Goal: Find specific page/section: Find specific page/section

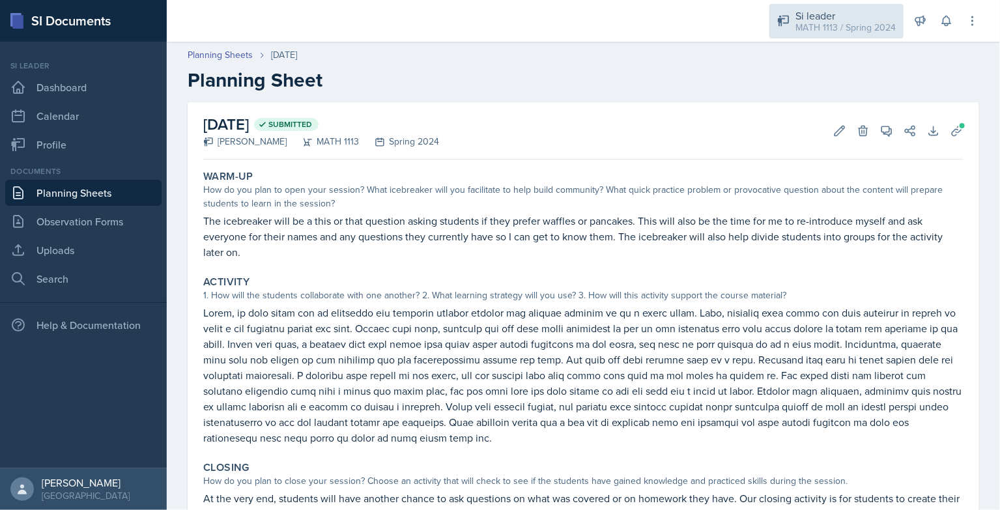
click at [849, 10] on div "Si leader" at bounding box center [845, 16] width 100 height 16
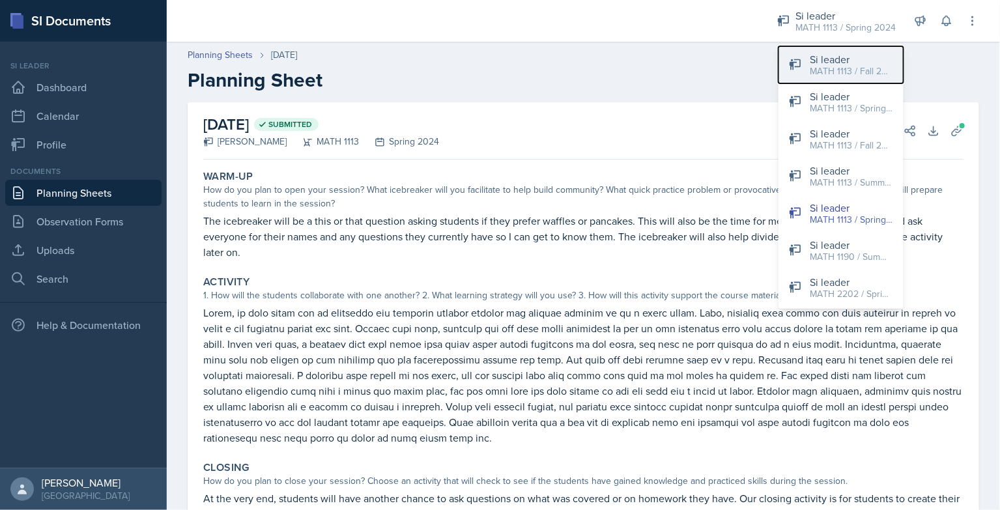
click at [851, 74] on div "MATH 1113 / Fall 2025" at bounding box center [850, 71] width 83 height 14
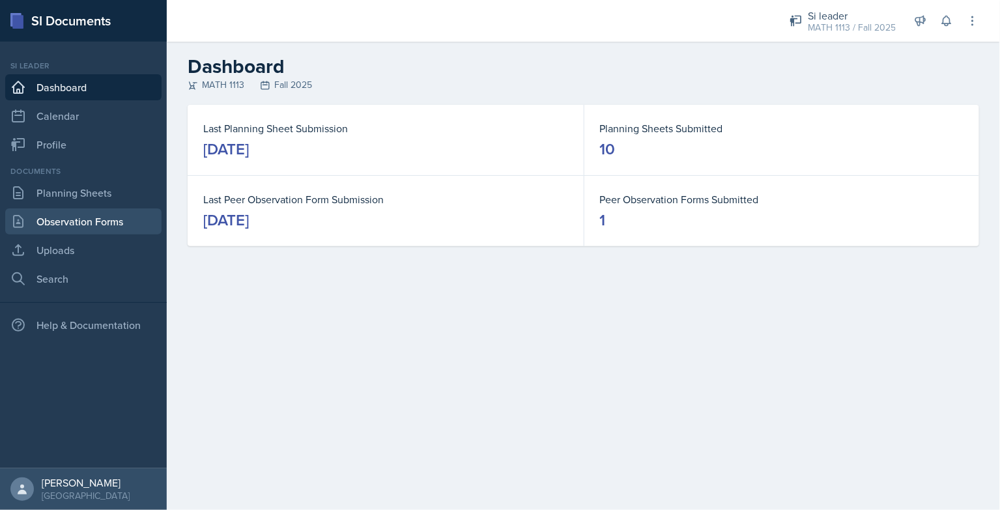
click at [115, 226] on link "Observation Forms" at bounding box center [83, 221] width 156 height 26
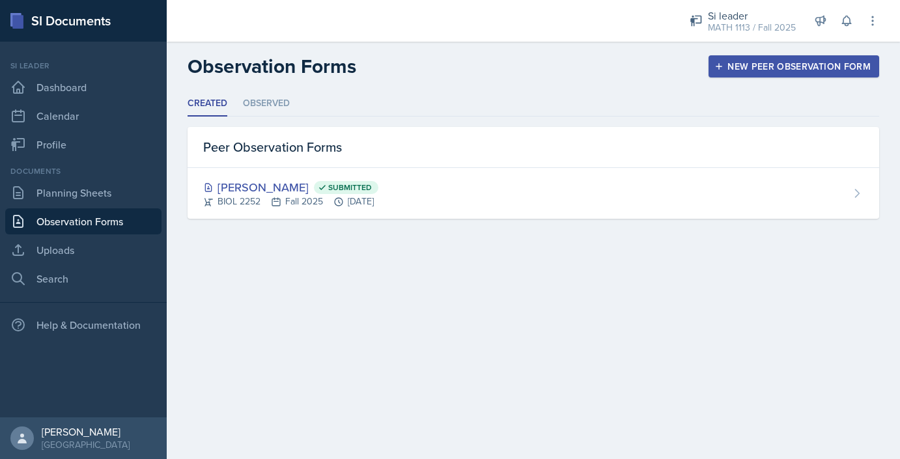
click at [281, 87] on header "Observation Forms New Peer Observation Form" at bounding box center [533, 66] width 733 height 49
click at [266, 98] on li "Observed" at bounding box center [266, 103] width 47 height 25
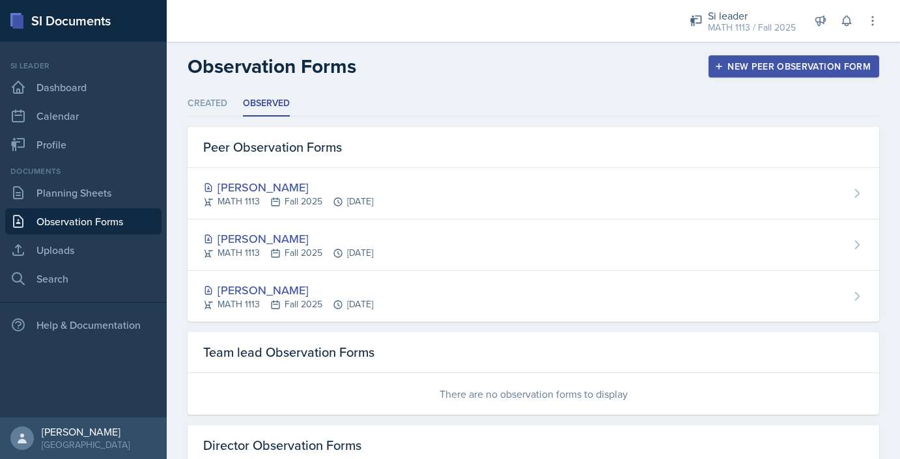
scroll to position [80, 0]
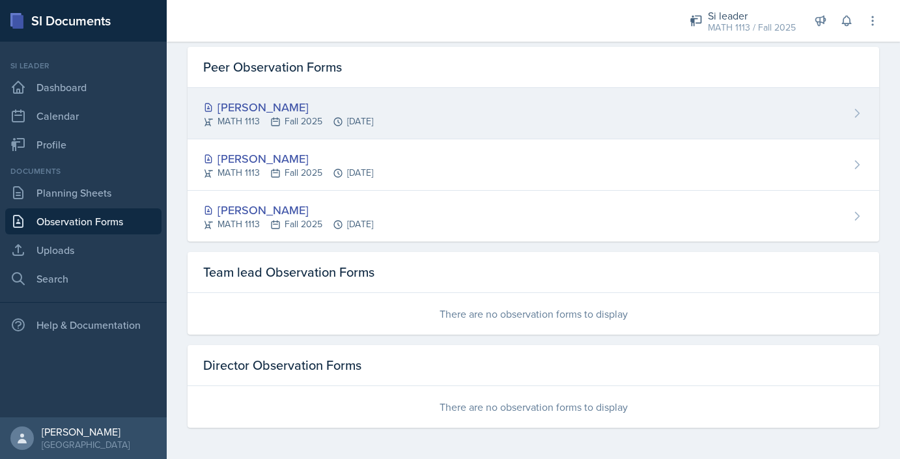
click at [492, 122] on div "[PERSON_NAME] MATH 1113 Fall 2025 [DATE]" at bounding box center [534, 113] width 692 height 51
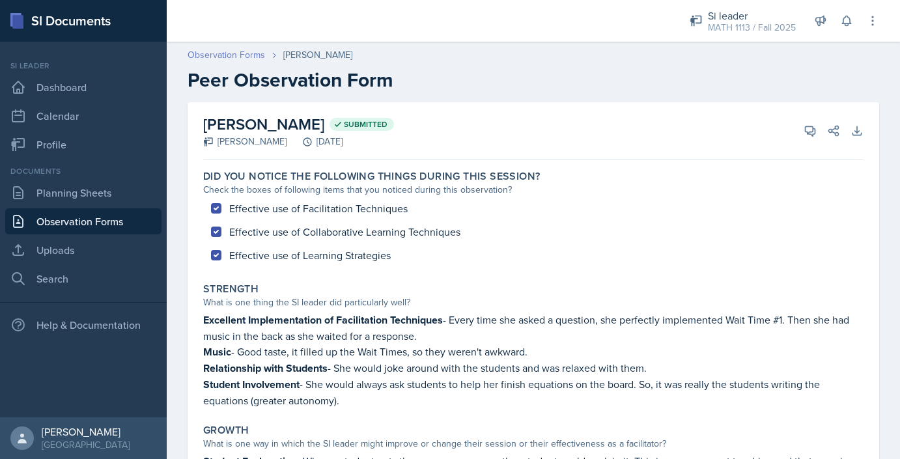
click at [206, 49] on link "Observation Forms" at bounding box center [226, 55] width 77 height 14
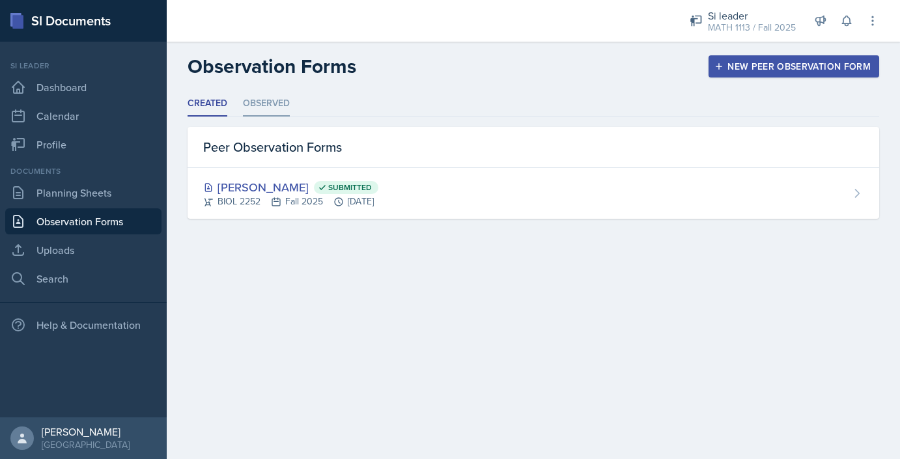
click at [279, 105] on li "Observed" at bounding box center [266, 103] width 47 height 25
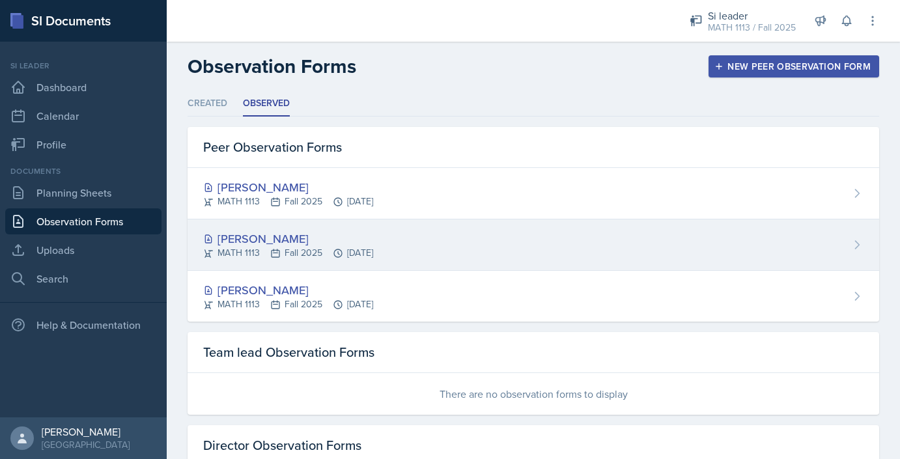
click at [494, 245] on div "[PERSON_NAME] MATH 1113 Fall 2025 [DATE]" at bounding box center [534, 244] width 692 height 51
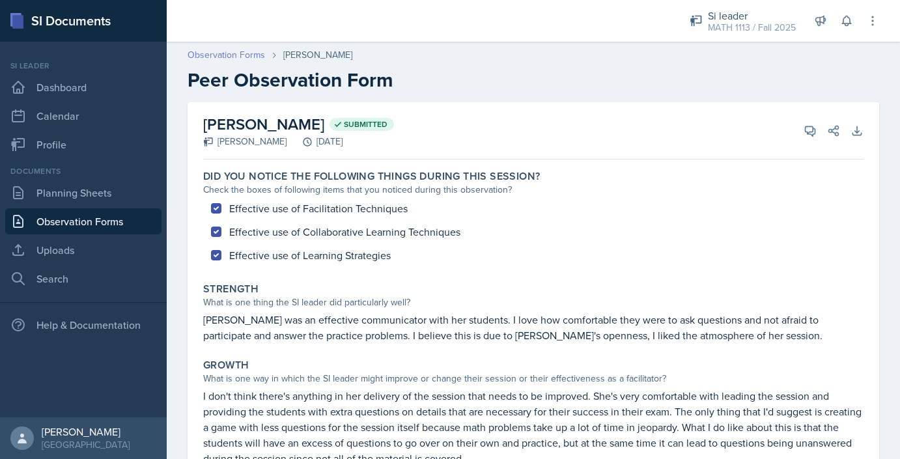
click at [238, 59] on link "Observation Forms" at bounding box center [226, 55] width 77 height 14
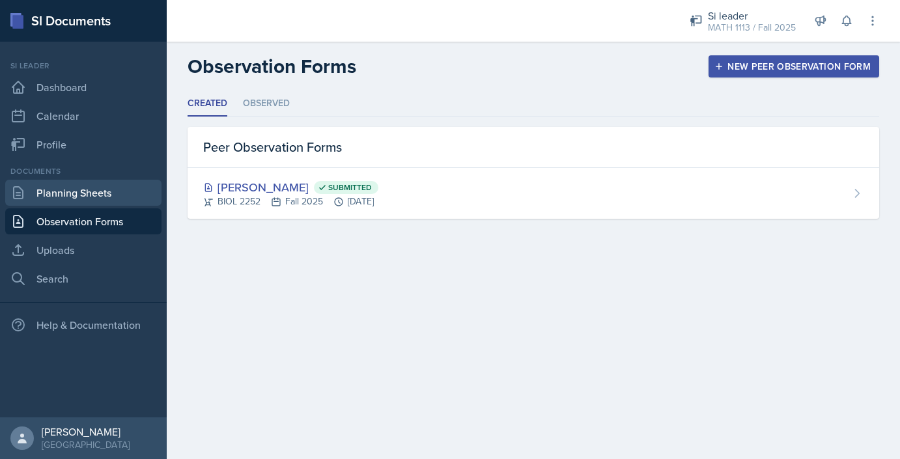
click at [75, 193] on link "Planning Sheets" at bounding box center [83, 193] width 156 height 26
